Goal: Navigation & Orientation: Find specific page/section

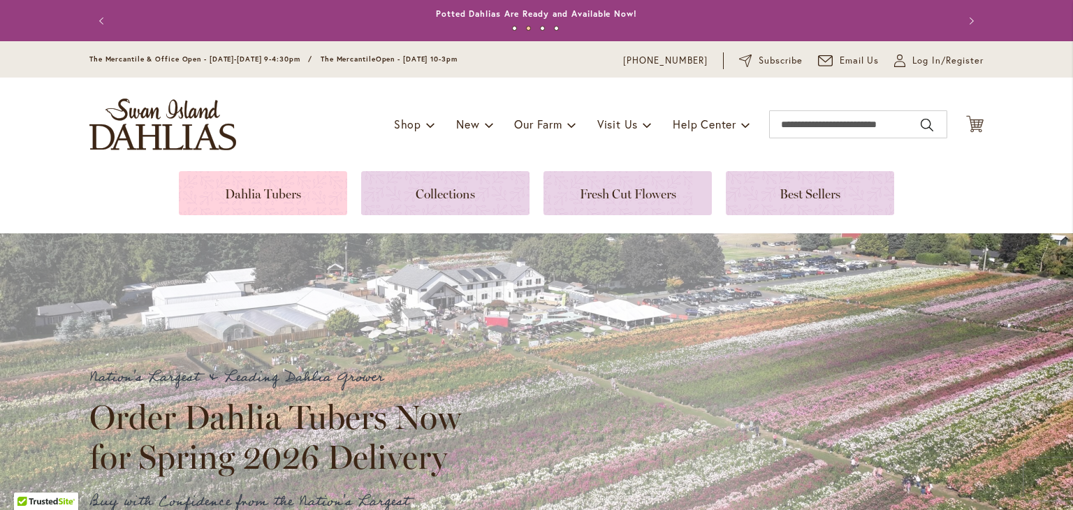
click at [233, 191] on link at bounding box center [263, 193] width 168 height 44
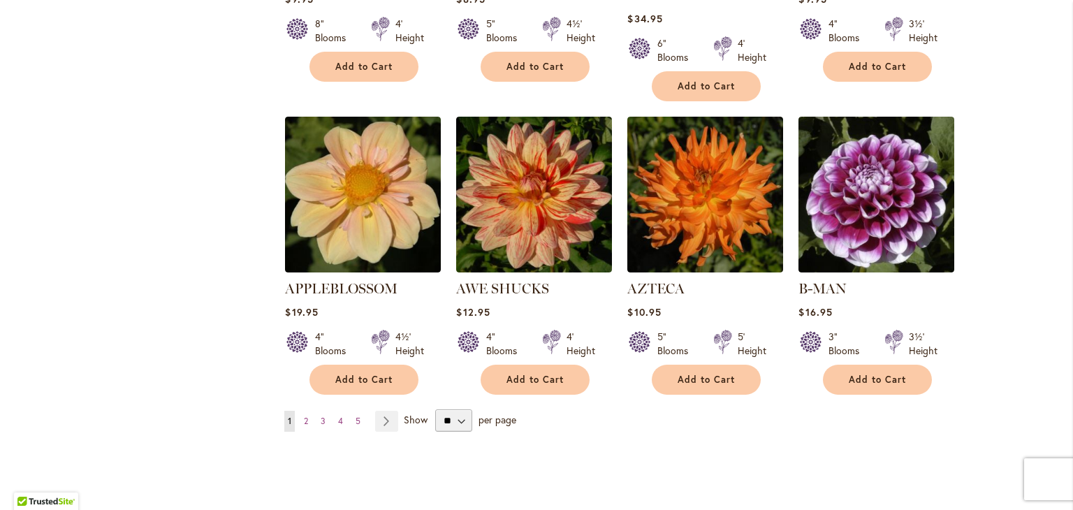
scroll to position [1135, 0]
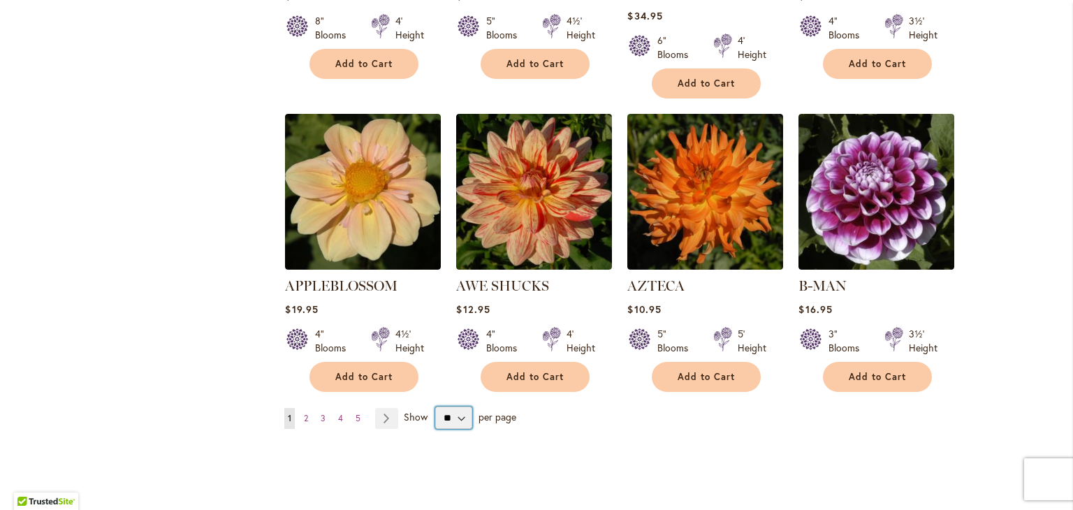
click at [460, 407] on select "** ** ** **" at bounding box center [453, 418] width 37 height 22
select select "**"
click at [435, 407] on select "** ** ** **" at bounding box center [453, 418] width 37 height 22
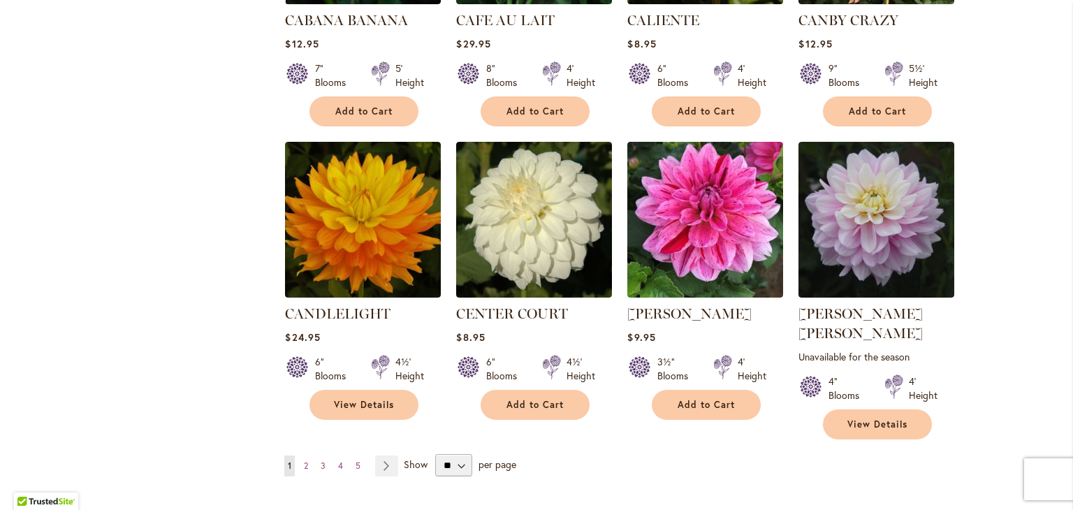
scroll to position [4674, 0]
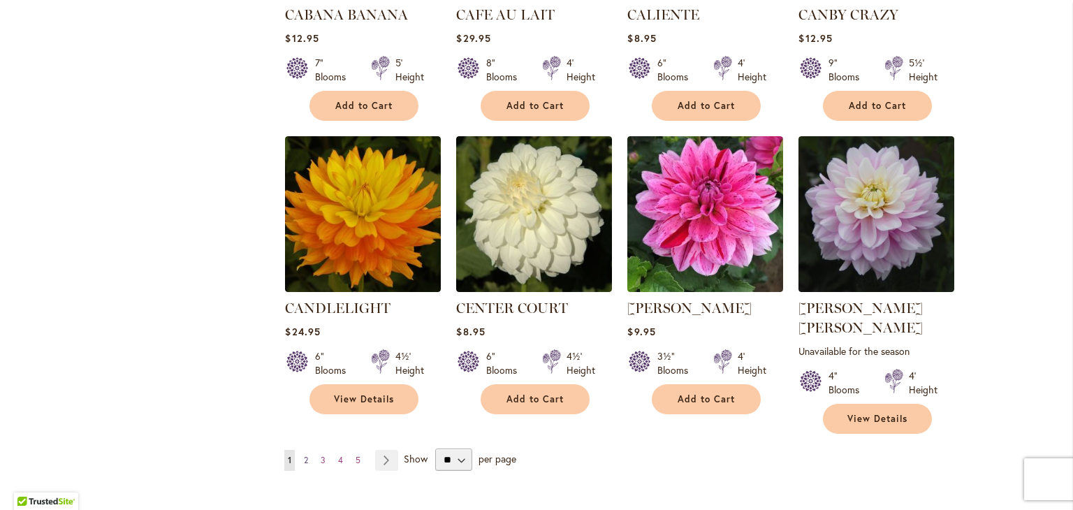
click at [305, 455] on span "2" at bounding box center [306, 460] width 4 height 10
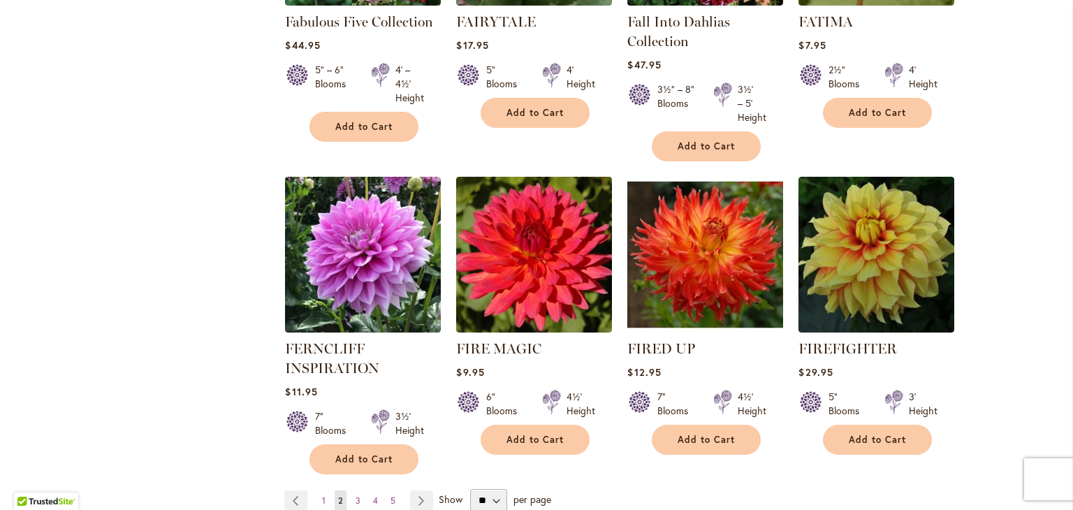
scroll to position [4772, 0]
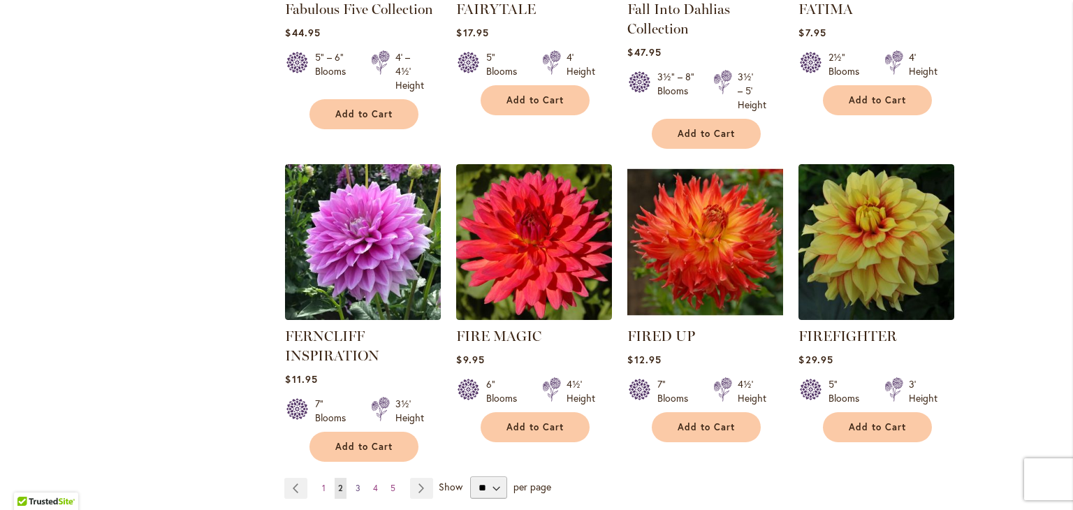
click at [356, 483] on span "3" at bounding box center [358, 488] width 5 height 10
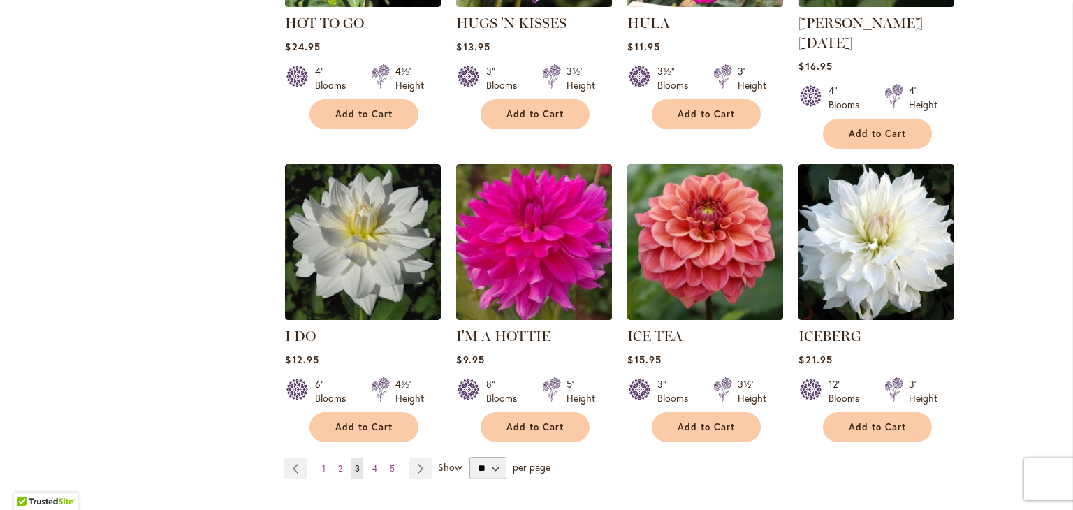
scroll to position [4784, 0]
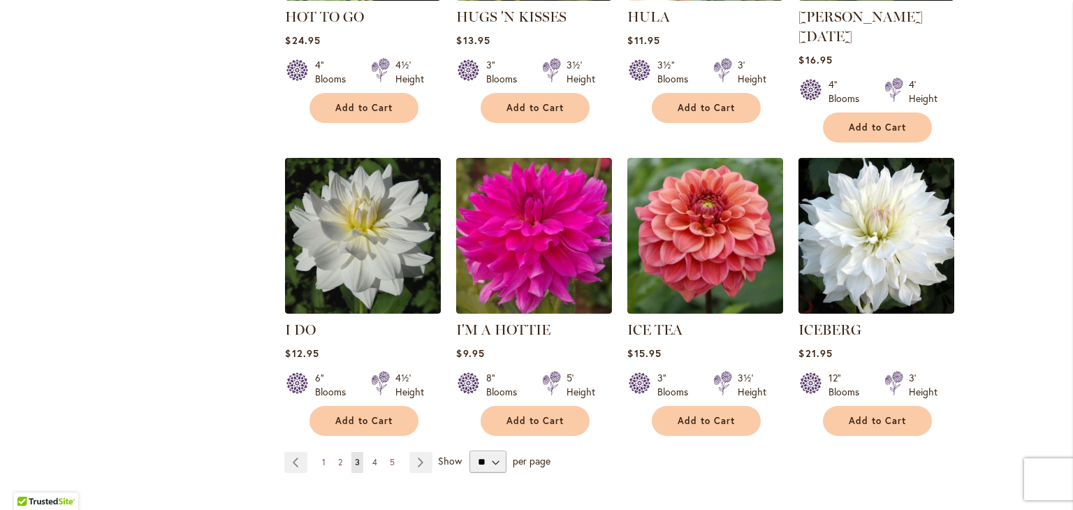
click at [372, 452] on link "Page 4" at bounding box center [375, 462] width 12 height 21
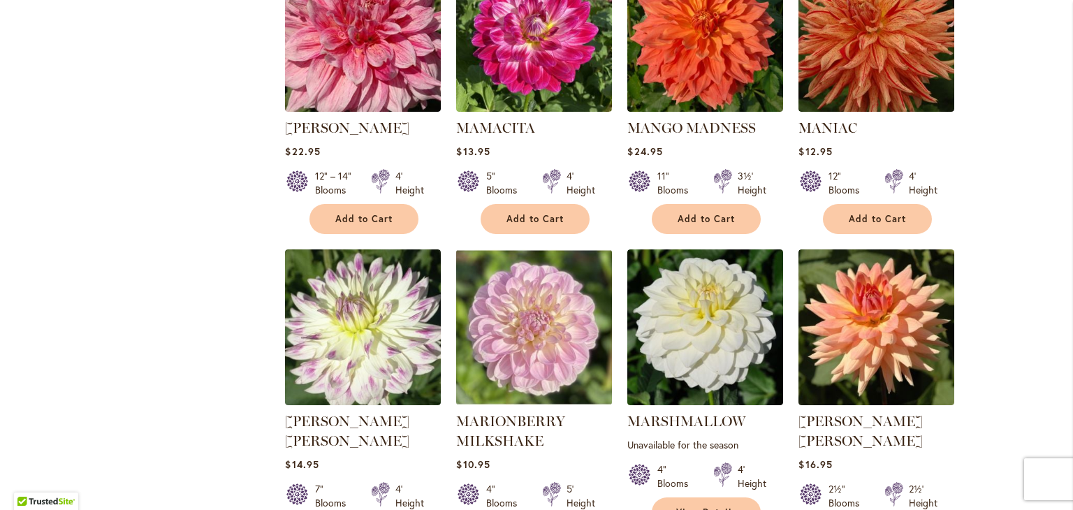
scroll to position [4691, 0]
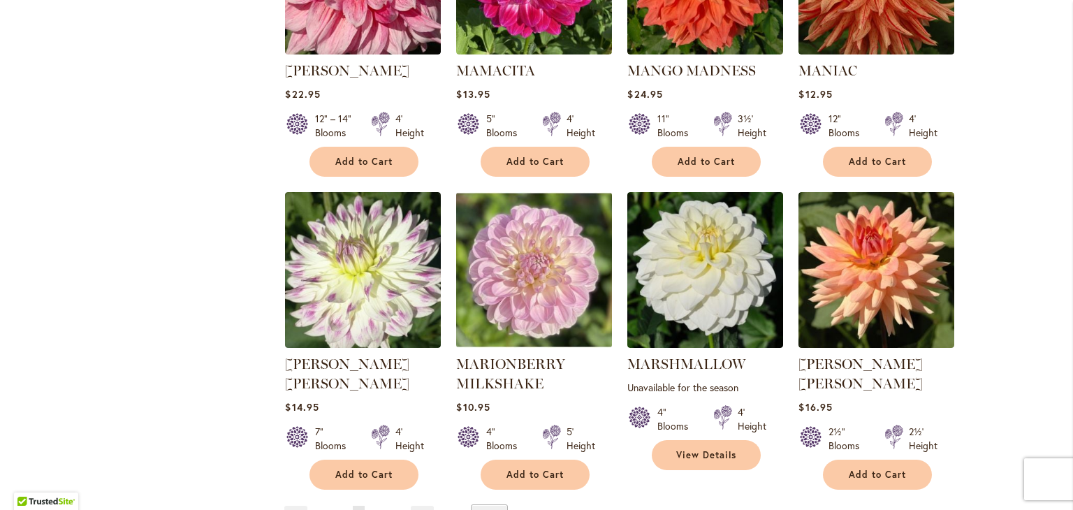
click at [376, 509] on span "5" at bounding box center [376, 516] width 5 height 10
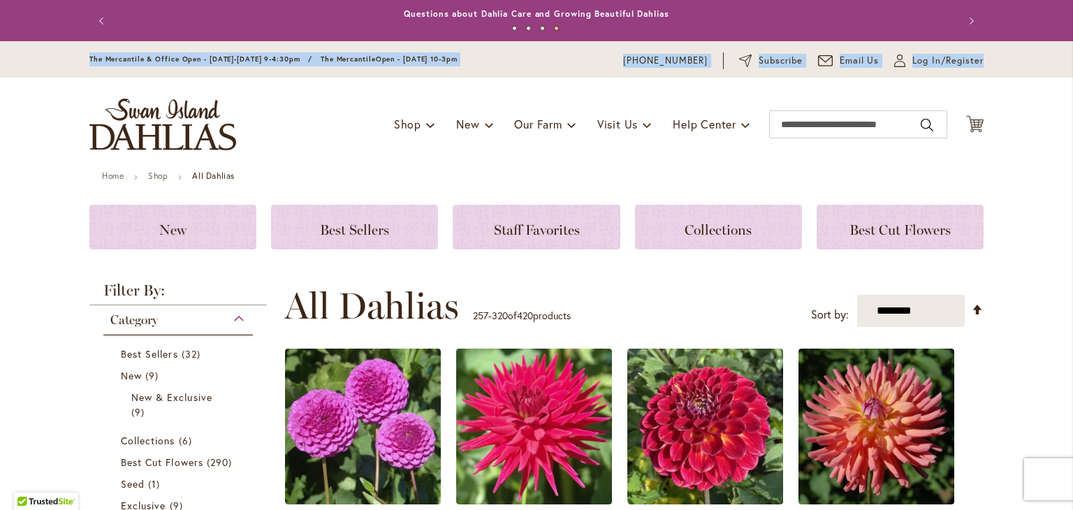
drag, startPoint x: 1072, startPoint y: 34, endPoint x: 1073, endPoint y: 72, distance: 38.4
click at [1073, 72] on body "Skip to Accessibility Information The store will not work correctly in the case…" at bounding box center [536, 255] width 1073 height 510
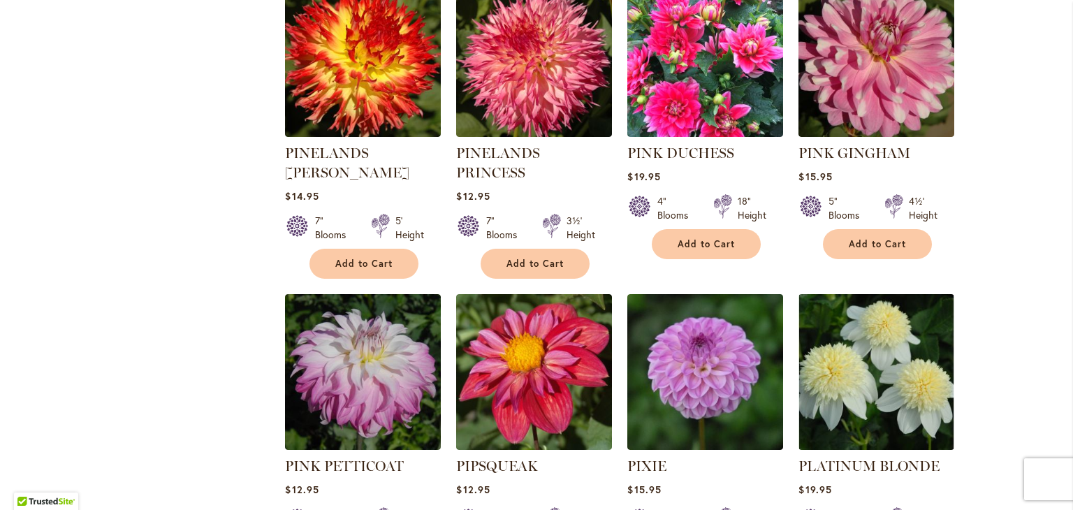
scroll to position [4601, 0]
